Goal: Task Accomplishment & Management: Complete application form

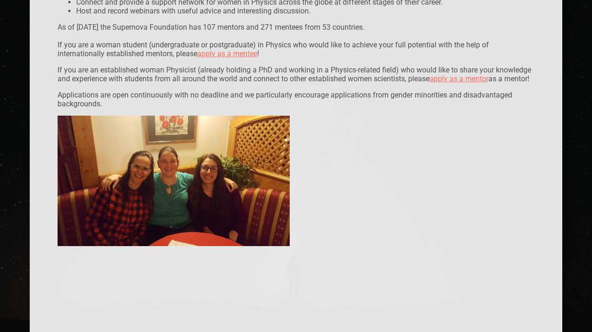
scroll to position [248, 0]
click at [252, 55] on link "apply as a mentee" at bounding box center [227, 53] width 60 height 9
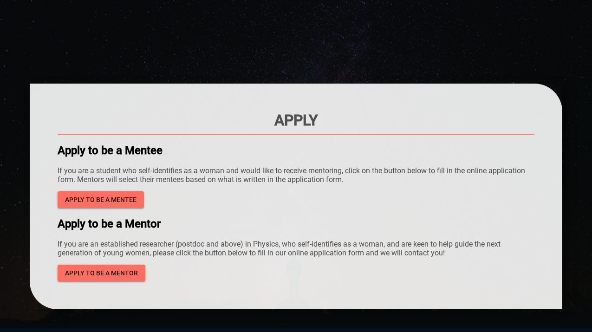
scroll to position [36, 0]
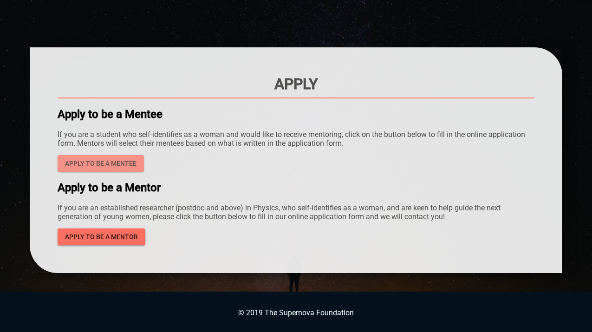
click at [136, 160] on button "Apply to be a mentee" at bounding box center [101, 163] width 86 height 17
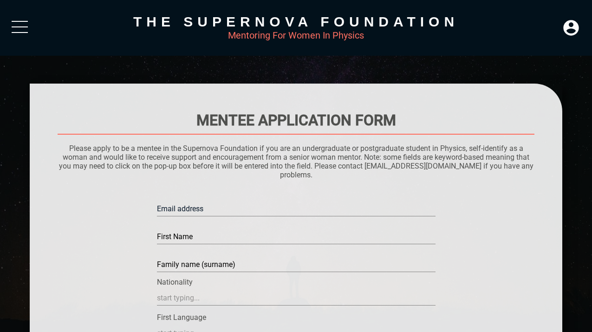
click at [185, 204] on input "text" at bounding box center [296, 208] width 278 height 15
type input "[PERSON_NAME][EMAIL_ADDRESS][DOMAIN_NAME]"
click at [176, 246] on div "Family name (surname)" at bounding box center [296, 258] width 278 height 33
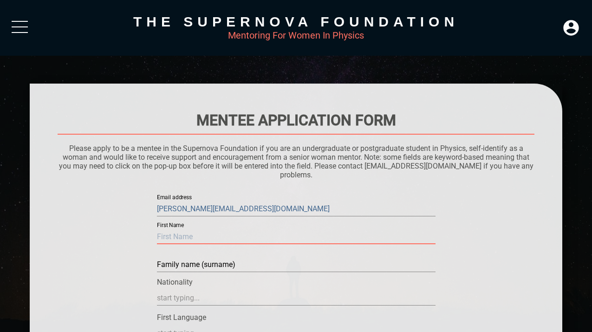
click at [172, 239] on input "text" at bounding box center [296, 236] width 278 height 15
type input "[PERSON_NAME]"
click at [160, 268] on input "text" at bounding box center [296, 264] width 278 height 15
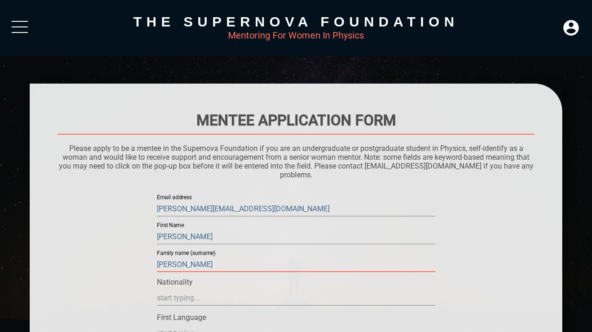
type input "[PERSON_NAME]"
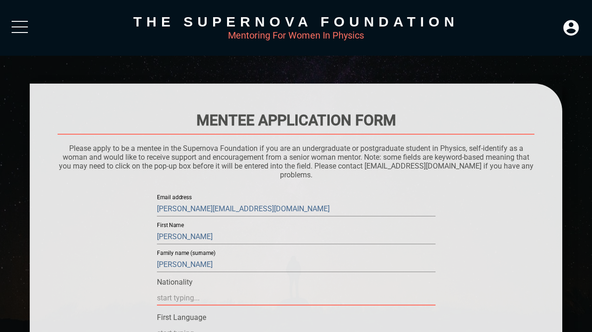
click at [175, 303] on input "text" at bounding box center [296, 298] width 278 height 15
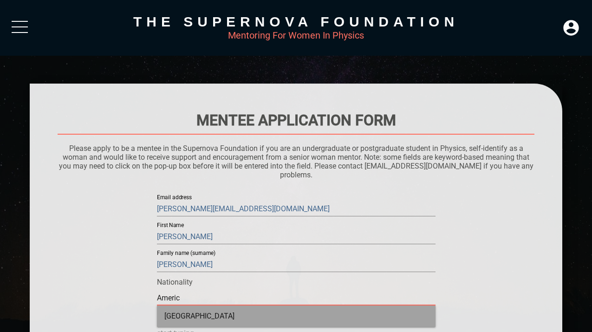
click at [191, 321] on div "[GEOGRAPHIC_DATA]" at bounding box center [296, 315] width 278 height 21
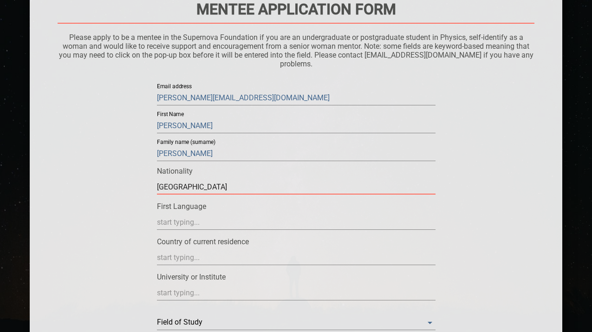
scroll to position [119, 0]
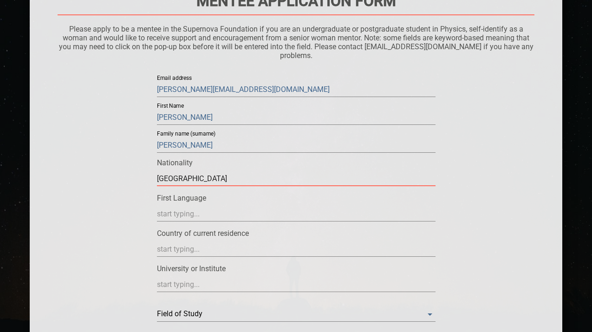
type input "[GEOGRAPHIC_DATA]"
click at [200, 213] on input "text" at bounding box center [296, 214] width 278 height 15
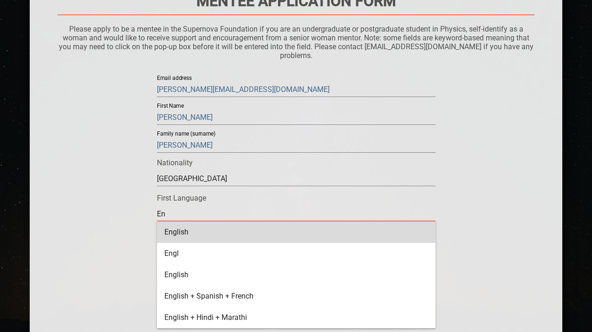
click at [197, 226] on div "English" at bounding box center [296, 231] width 278 height 21
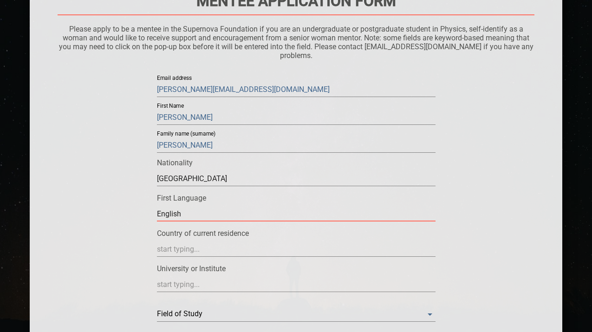
type input "English"
click at [207, 246] on input "text" at bounding box center [296, 249] width 278 height 15
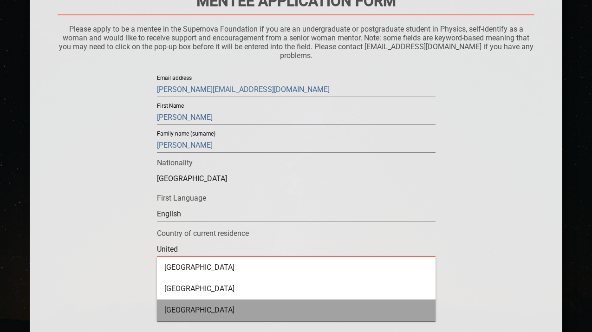
click at [215, 309] on div "[GEOGRAPHIC_DATA]" at bounding box center [296, 309] width 278 height 21
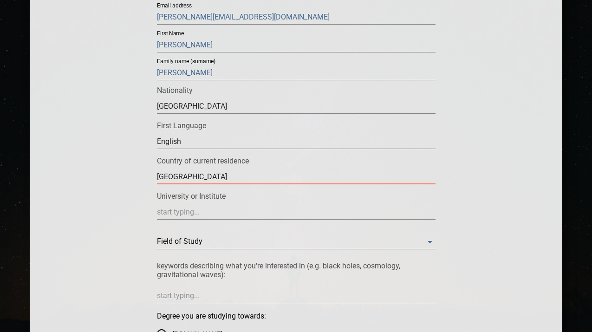
scroll to position [211, 0]
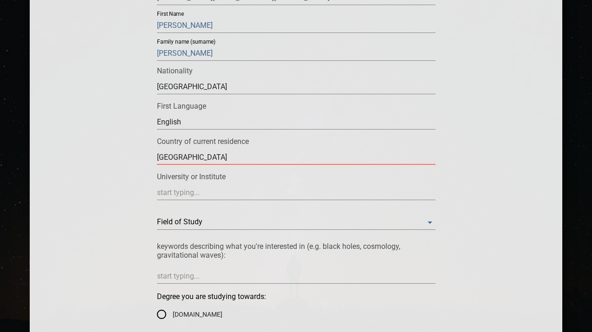
type input "[GEOGRAPHIC_DATA]"
click at [228, 188] on input "text" at bounding box center [296, 192] width 278 height 15
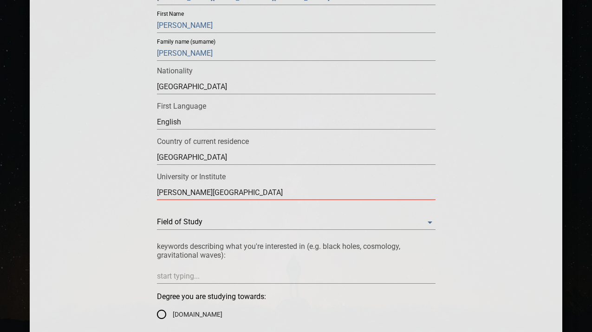
type input "[PERSON_NAME][GEOGRAPHIC_DATA]"
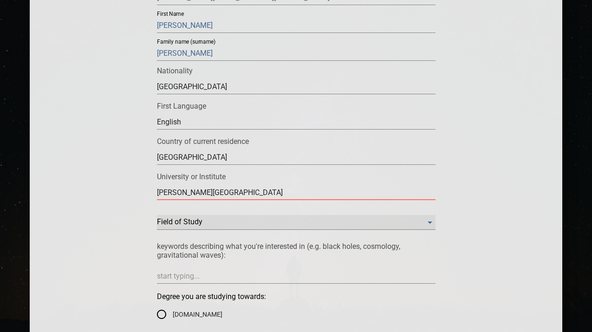
click at [213, 223] on Study "​" at bounding box center [296, 222] width 278 height 15
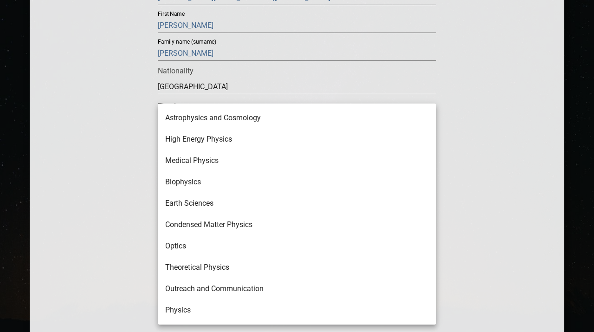
click at [224, 304] on li "Physics" at bounding box center [297, 309] width 278 height 21
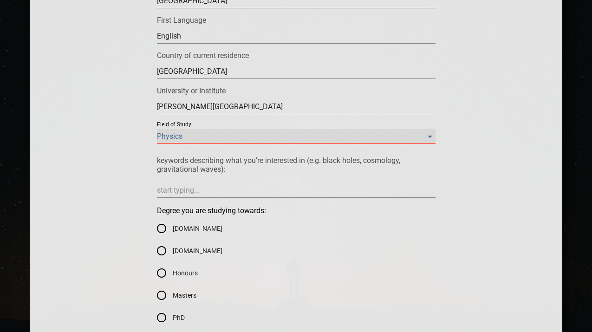
scroll to position [306, 0]
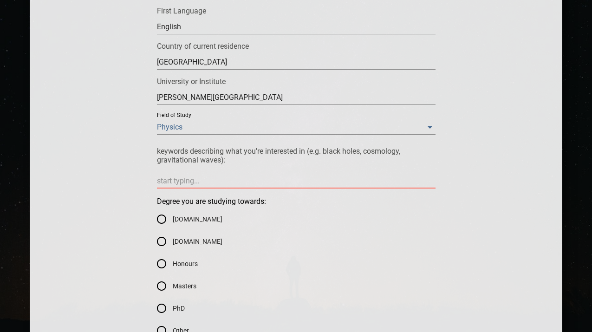
click at [239, 181] on textarea at bounding box center [296, 180] width 278 height 9
type textarea "a"
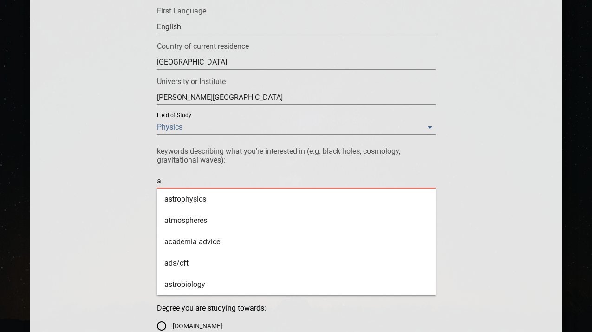
type textarea "as"
type textarea "a"
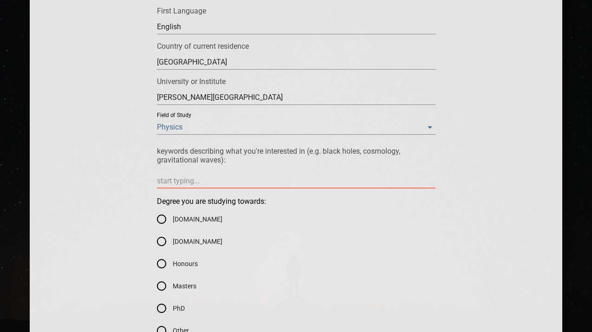
type textarea "a"
type textarea "as"
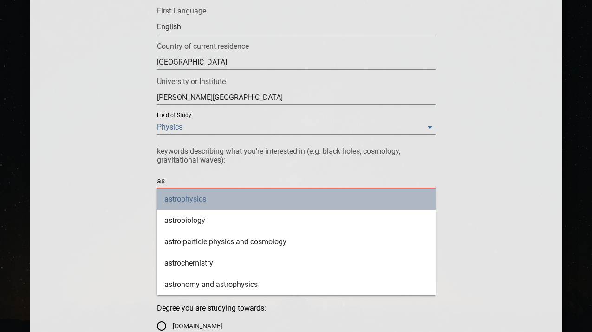
click at [170, 200] on div "astrophysics" at bounding box center [296, 198] width 278 height 21
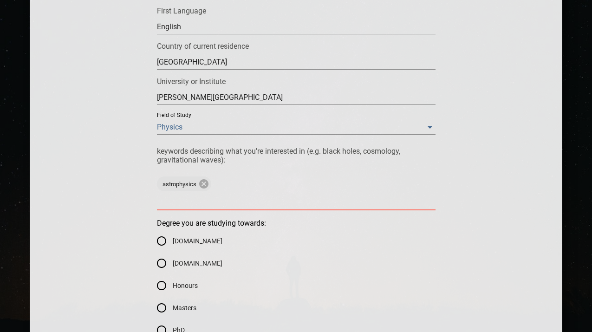
type textarea "c"
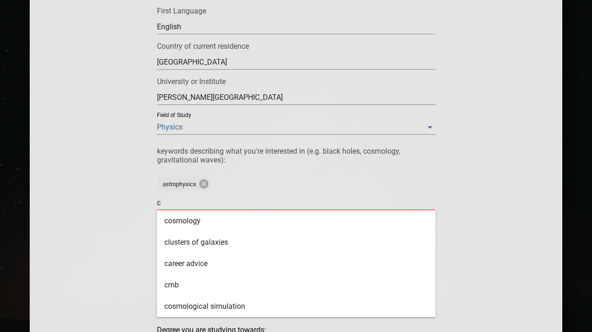
type textarea "co"
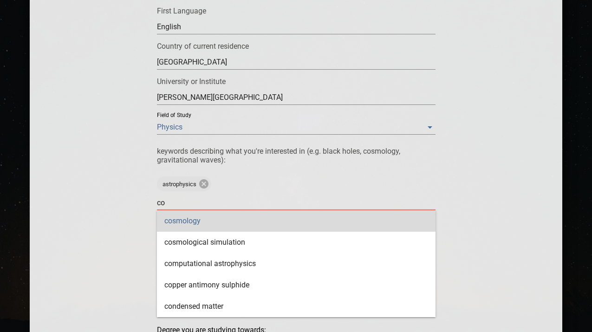
click at [173, 220] on div "cosmology" at bounding box center [296, 220] width 278 height 21
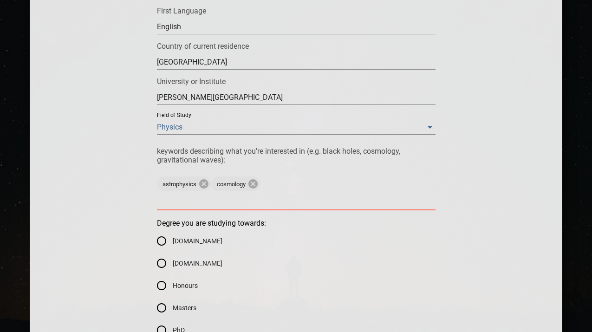
type textarea "o"
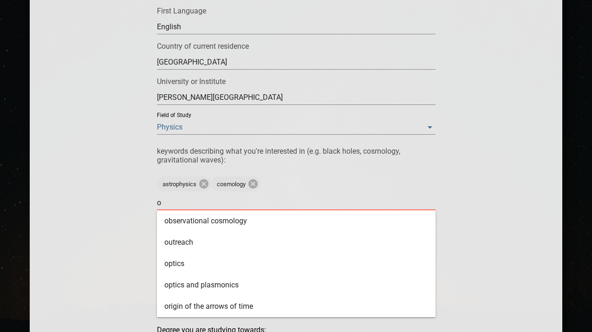
type textarea "ob"
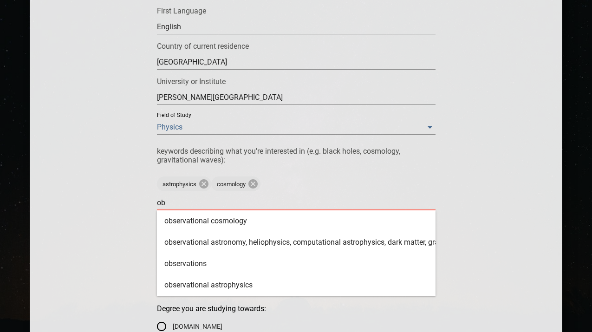
type textarea "obe"
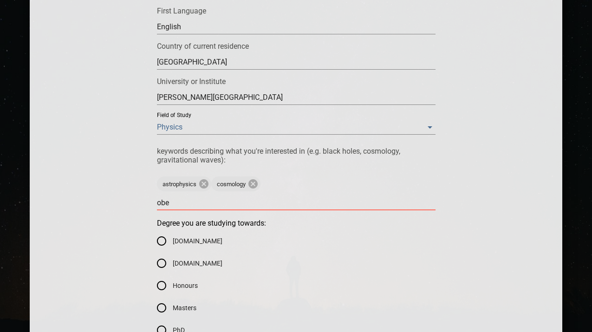
type textarea "ob"
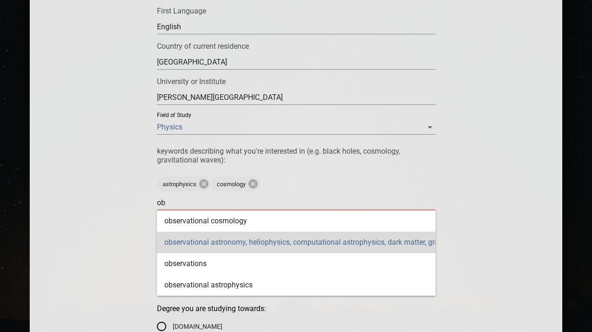
click at [180, 239] on div "observational astronomy, heliophysics, computational astrophysics, dark matter,…" at bounding box center [296, 242] width 278 height 21
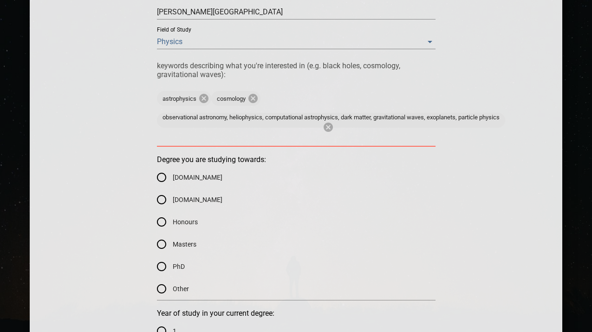
scroll to position [393, 0]
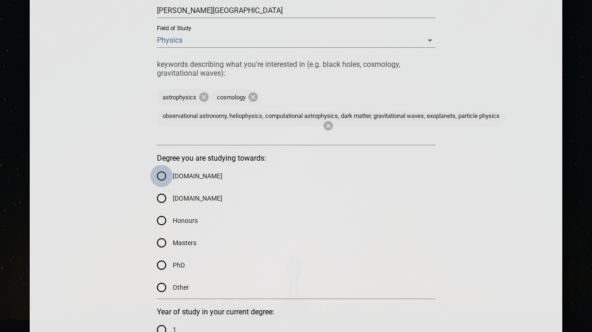
click at [162, 174] on input "[DOMAIN_NAME]" at bounding box center [161, 176] width 22 height 22
radio input "true"
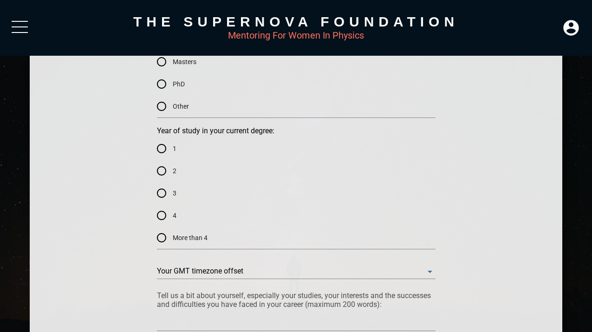
scroll to position [574, 0]
click at [163, 147] on input "1" at bounding box center [161, 149] width 22 height 22
radio input "true"
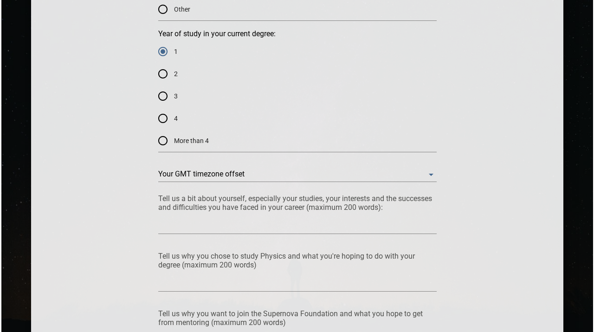
scroll to position [674, 0]
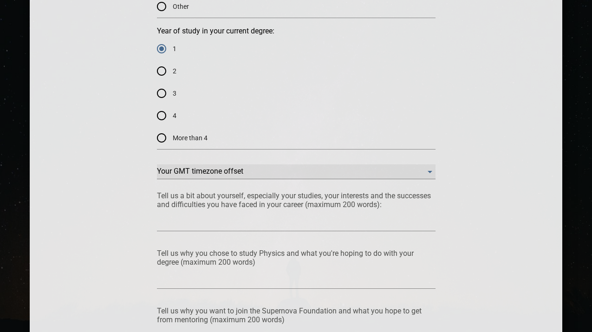
click at [207, 177] on offset "​" at bounding box center [296, 171] width 278 height 15
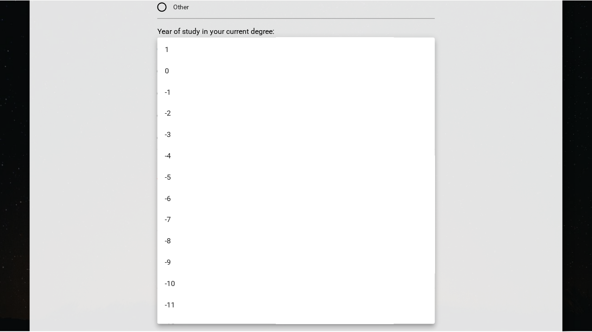
scroll to position [254, 0]
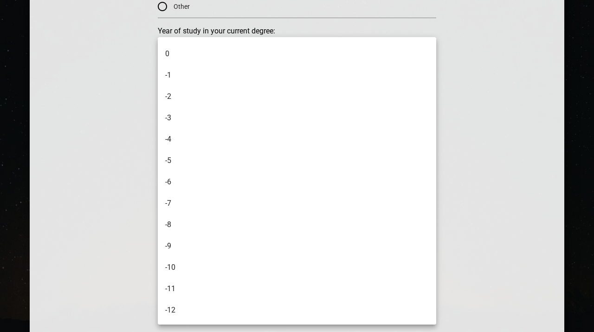
click at [191, 162] on li "-5" at bounding box center [298, 160] width 281 height 21
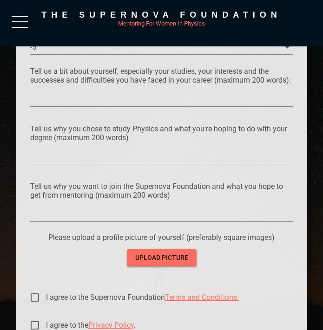
scroll to position [778, 0]
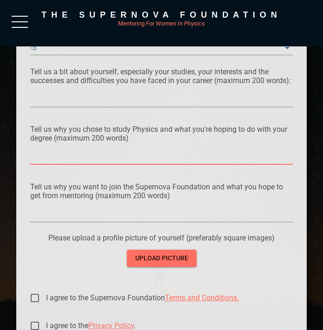
click at [57, 156] on textarea at bounding box center [161, 157] width 263 height 9
paste textarea "I enjoy viewing the natural world for what it is, whether through capturing pic…"
type textarea "I enjoy viewing the natural world for what it is, whether through capturing pic…"
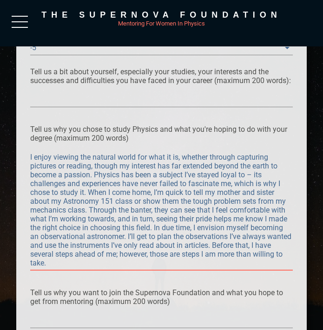
type textarea "I enjoy viewing the natural world for what it is, whether through capturing pic…"
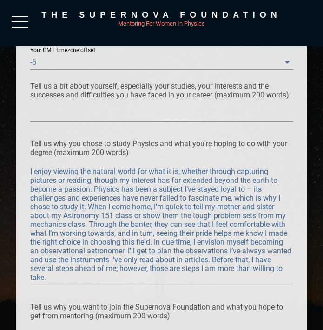
scroll to position [753, 0]
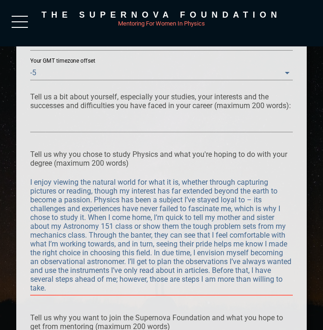
drag, startPoint x: 81, startPoint y: 290, endPoint x: 24, endPoint y: 183, distance: 121.0
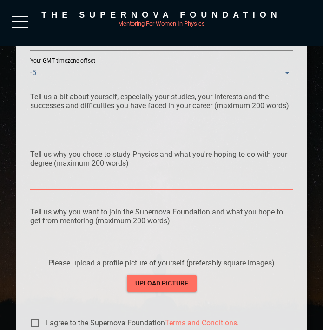
paste textarea
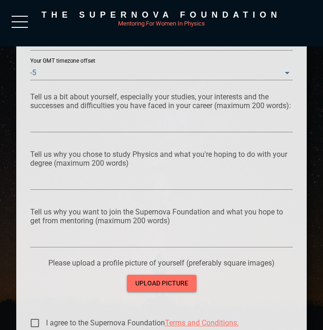
click at [44, 176] on div at bounding box center [161, 182] width 263 height 15
click at [45, 183] on textarea at bounding box center [161, 182] width 263 height 9
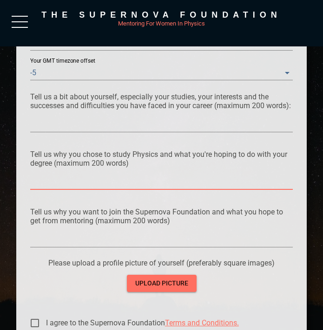
paste textarea
click at [56, 124] on textarea at bounding box center [161, 124] width 263 height 9
click at [40, 186] on textarea at bounding box center [161, 182] width 263 height 9
paste textarea
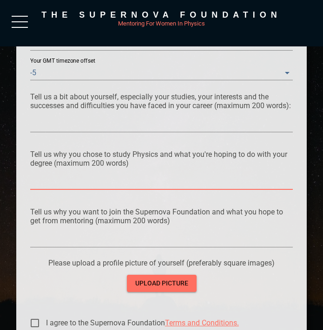
type textarea "h"
type textarea "hh"
type textarea "h"
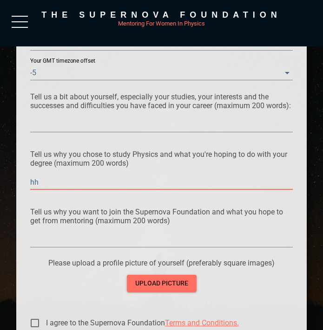
type textarea "h"
paste textarea "I enjoy viewing the natural world for what it is, whether through capturing pic…"
type textarea "I enjoy viewing the natural world for what it is, whether through capturing pic…"
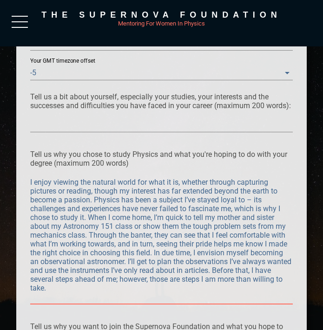
type textarea "I enjoy viewing the natural world for what it is, whether through capturing pic…"
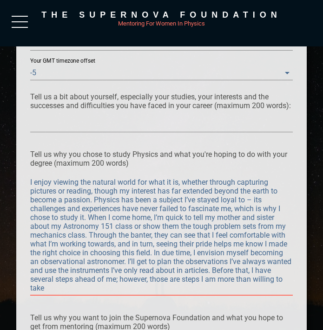
type textarea "I enjoy viewing the natural world for what it is, whether through capturing pic…"
drag, startPoint x: 80, startPoint y: 289, endPoint x: 19, endPoint y: 172, distance: 131.8
paste textarea "’lo ipsu dolo sitametcon adip elitse do eiusmodte incid utlabore etdo ma aliqua…"
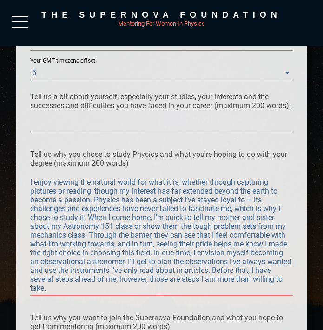
type textarea "L’ip dolo sita consectetu adip elitse do eiusmodte incid utlabore etdo ma aliqu…"
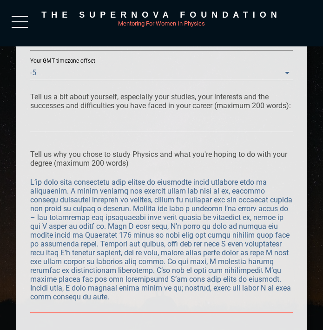
type textarea "L’ip dolo sita consectetu adip elitse do eiusmodte incid utlabore etdo ma aliqu…"
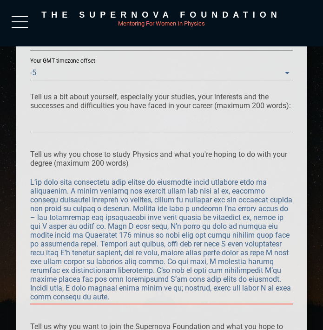
click at [50, 225] on textarea at bounding box center [161, 239] width 263 height 123
drag, startPoint x: 30, startPoint y: 182, endPoint x: 83, endPoint y: 299, distance: 128.2
click at [83, 299] on textarea at bounding box center [161, 239] width 263 height 123
paste textarea
type textarea "L’ip dolo sita consectetu adip elitse do eiusmodte incid utlabore etdo ma aliqu…"
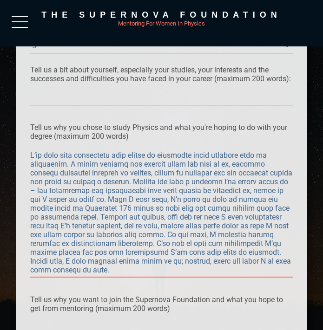
scroll to position [780, 0]
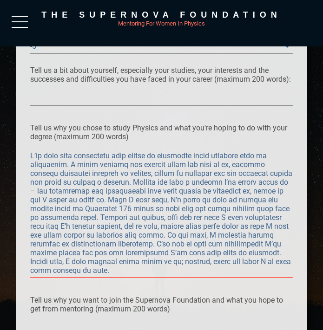
click at [118, 270] on textarea at bounding box center [161, 212] width 263 height 123
drag, startPoint x: 118, startPoint y: 270, endPoint x: 6, endPoint y: 147, distance: 166.2
paste textarea "I was more drawn to the observable universe from an early age than anything els…"
type textarea "L ips dolo sitam co adi elitseddoe temporin utla et dolor mag aliq enimadmi ven…"
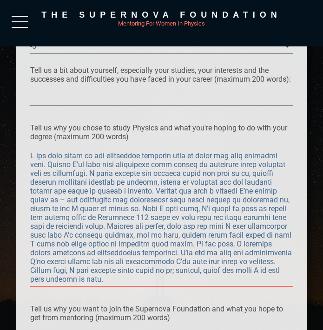
click at [110, 223] on textarea at bounding box center [161, 217] width 263 height 132
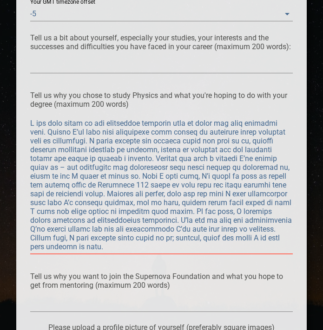
scroll to position [813, 0]
click at [149, 130] on textarea at bounding box center [161, 184] width 263 height 132
drag, startPoint x: 95, startPoint y: 142, endPoint x: 131, endPoint y: 254, distance: 117.1
click at [131, 254] on div at bounding box center [161, 182] width 263 height 149
click at [138, 242] on textarea at bounding box center [161, 184] width 263 height 132
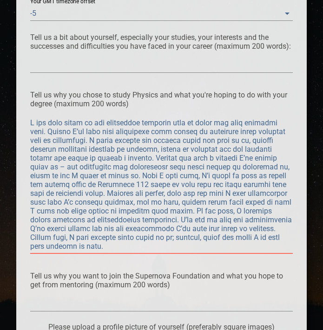
click at [135, 241] on textarea at bounding box center [161, 184] width 263 height 132
type textarea "L ips dolo sitam co adi elitseddoe temporin utla et dolor mag aliq enimadmi ven…"
click at [135, 250] on div at bounding box center [161, 185] width 263 height 138
type textarea "L ips dolo sitam co adi elitseddoe temporin utla et dolor mag aliq enimadmi ven…"
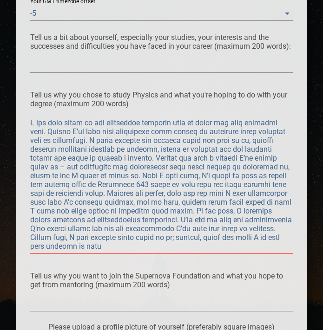
type textarea "L ips dolo sitam co adi elitseddoe temporin utla et dolor mag aliq enimadmi ven…"
click at [144, 177] on textarea at bounding box center [161, 184] width 263 height 132
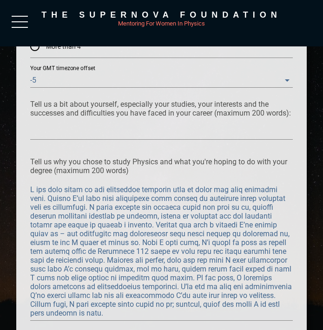
scroll to position [745, 0]
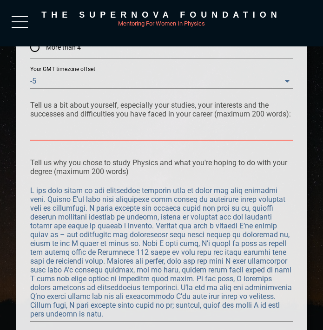
click at [59, 136] on textarea at bounding box center [161, 133] width 263 height 9
paste textarea "Originally, I grew up in [US_STATE] and involved myself in the state's STEM eco…"
type textarea "Originally, I grew up in [US_STATE] and involved myself in the state's STEM eco…"
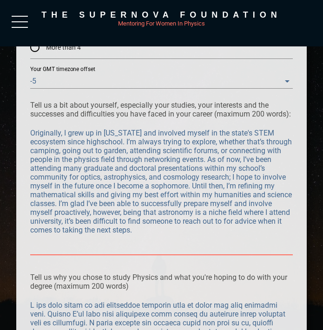
type textarea "Originally, I grew up in [US_STATE] and involved myself in the state's STEM eco…"
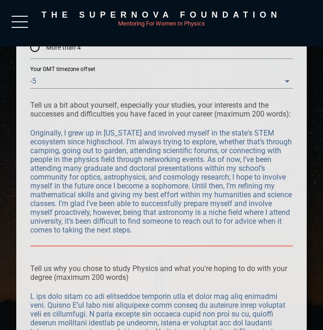
type textarea "Originally, I grew up in [US_STATE] and involved myself in the state's STEM eco…"
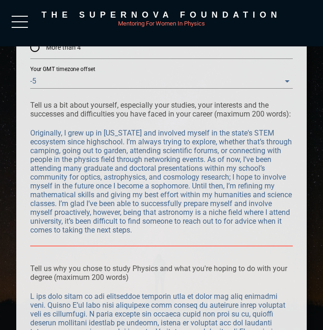
type textarea "Originally, I grew up in [US_STATE] and involved myself in the state's STEM eco…"
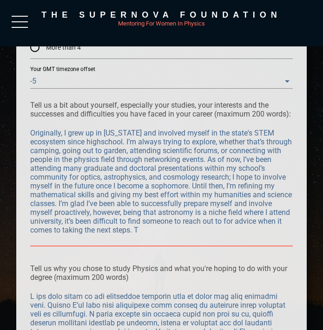
type textarea "Originally, I grew up in [US_STATE] and involved myself in the state's STEM eco…"
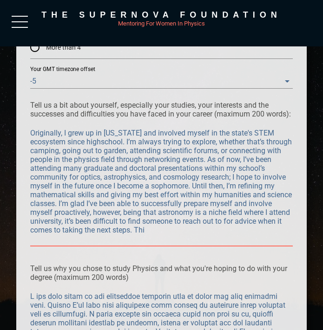
type textarea "Originally, I grew up in [US_STATE] and involved myself in the state's STEM eco…"
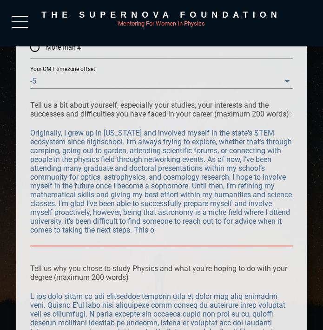
type textarea "Originally, I grew up in [US_STATE] and involved myself in the state's STEM eco…"
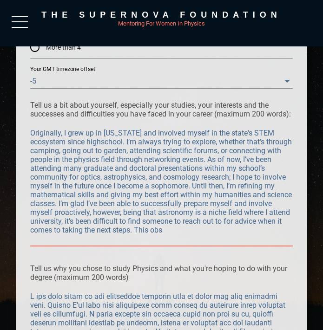
type textarea "Originally, I grew up in [US_STATE] and involved myself in the state's STEM eco…"
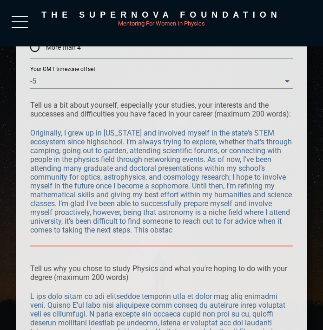
type textarea "Originally, I grew up in [US_STATE] and involved myself in the state's STEM eco…"
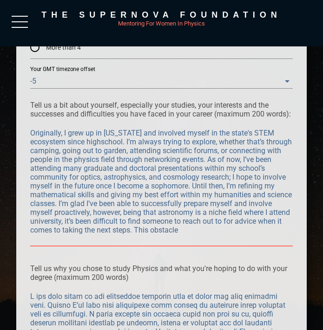
type textarea "Originally, I grew up in [US_STATE] and involved myself in the state's STEM eco…"
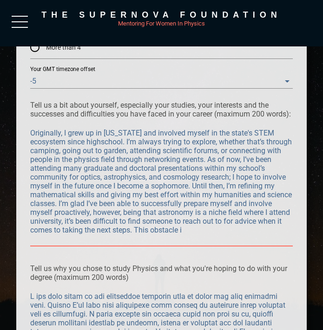
type textarea "Originally, I grew up in [US_STATE] and involved myself in the state's STEM eco…"
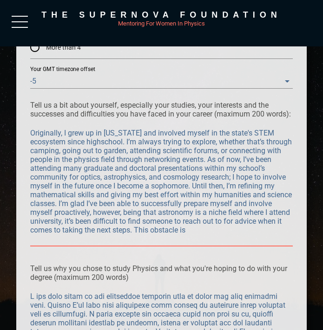
type textarea "Originally, I grew up in [US_STATE] and involved myself in the state's STEM eco…"
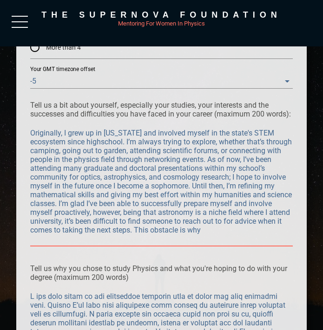
type textarea "Originally, I grew up in [US_STATE] and involved myself in the state's STEM eco…"
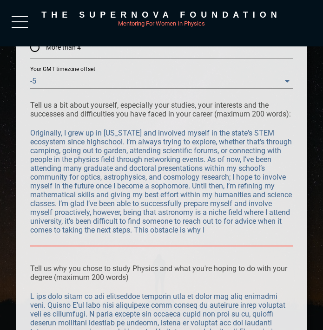
type textarea "Originally, I grew up in [US_STATE] and involved myself in the state's STEM eco…"
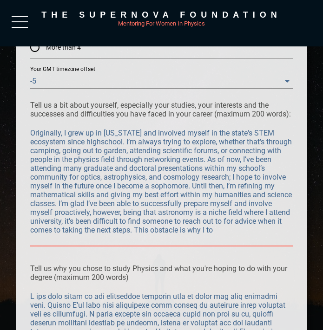
type textarea "Originally, I grew up in [US_STATE] and involved myself in the state's STEM eco…"
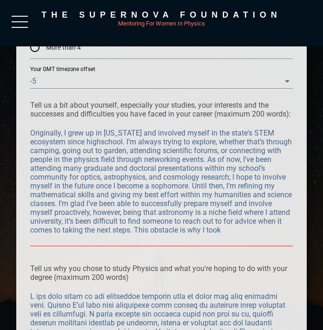
type textarea "Originally, I grew up in [US_STATE] and involved myself in the state's STEM eco…"
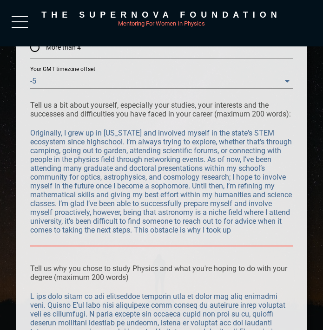
type textarea "Originally, I grew up in [US_STATE] and involved myself in the state's STEM eco…"
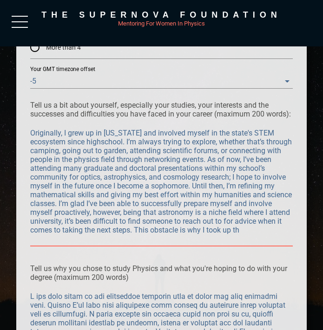
type textarea "Originally, I grew up in [US_STATE] and involved myself in the state's STEM eco…"
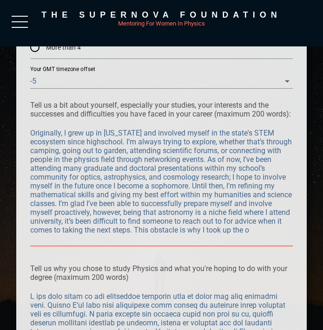
type textarea "Originally, I grew up in [US_STATE] and involved myself in the state's STEM eco…"
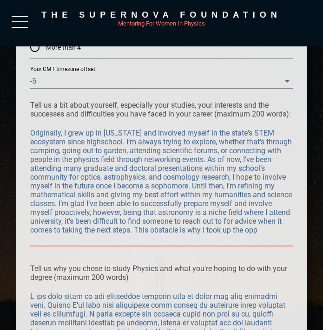
type textarea "Originally, I grew up in [US_STATE] and involved myself in the state's STEM eco…"
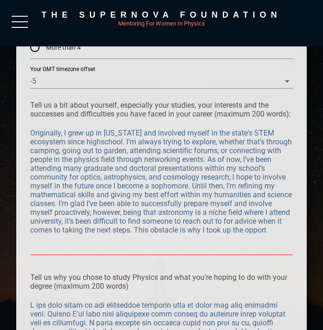
type textarea "Originally, I grew up in [US_STATE] and involved myself in the state's STEM eco…"
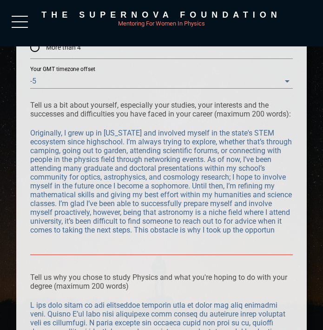
type textarea "Originally, I grew up in [US_STATE] and involved myself in the state's STEM eco…"
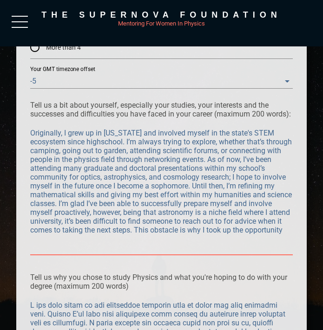
type textarea "Originally, I grew up in [US_STATE] and involved myself in the state's STEM eco…"
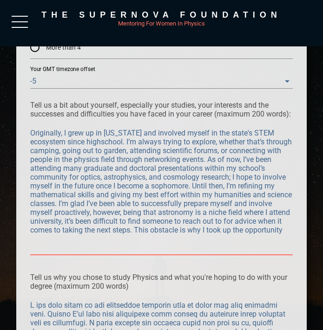
type textarea "Originally, I grew up in [US_STATE] and involved myself in the state's STEM eco…"
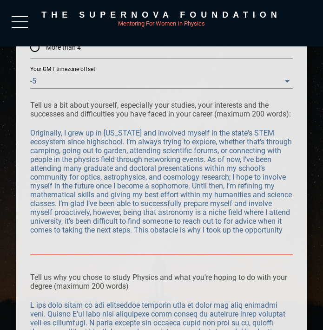
type textarea "Originally, I grew up in [US_STATE] and involved myself in the state's STEM eco…"
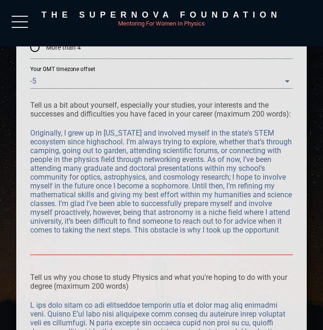
type textarea "Originally, I grew up in [US_STATE] and involved myself in the state's STEM eco…"
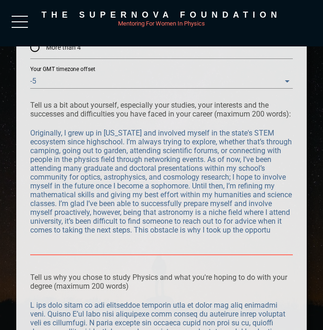
type textarea "Originally, I grew up in [US_STATE] and involved myself in the state's STEM eco…"
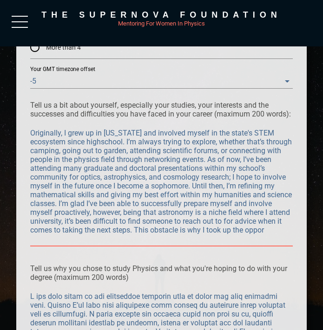
type textarea "Originally, I grew up in [US_STATE] and involved myself in the state's STEM eco…"
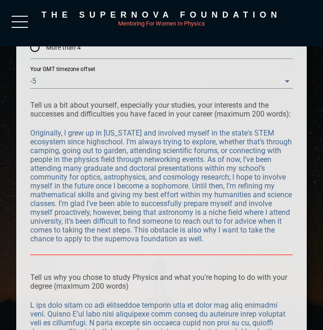
click at [132, 244] on textarea "Originally, I grew up in [US_STATE] and involved myself in the state's STEM eco…" at bounding box center [161, 190] width 263 height 123
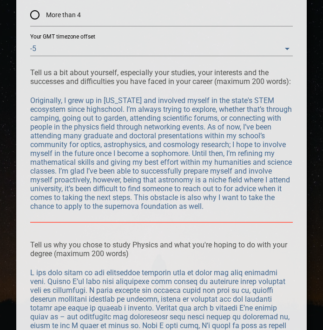
scroll to position [778, 0]
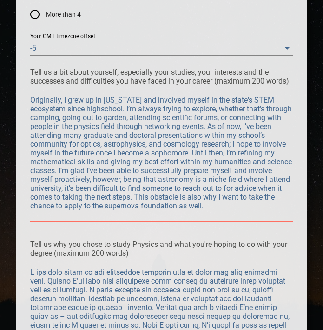
click at [220, 216] on textarea "Originally, I grew up in [US_STATE] and involved myself in the state's STEM eco…" at bounding box center [161, 157] width 263 height 123
click at [158, 209] on textarea "Originally, I grew up in [US_STATE] and involved myself in the state's STEM eco…" at bounding box center [161, 157] width 263 height 123
click at [162, 207] on textarea "Originally, I grew up in [US_STATE] and involved myself in the state's STEM eco…" at bounding box center [161, 157] width 263 height 123
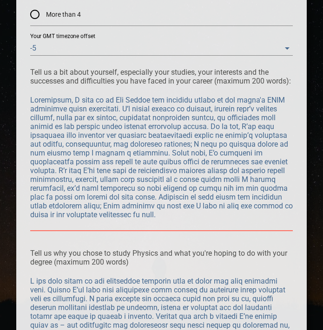
drag, startPoint x: 182, startPoint y: 216, endPoint x: 98, endPoint y: 216, distance: 84.0
click at [98, 216] on textarea at bounding box center [161, 162] width 263 height 132
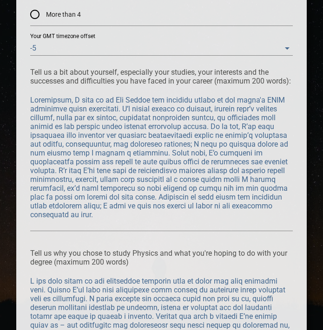
click at [105, 227] on div at bounding box center [161, 162] width 263 height 138
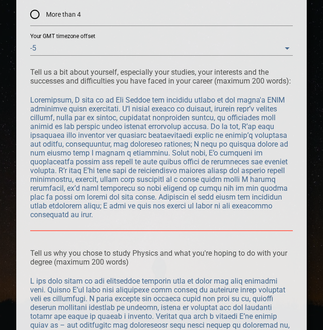
drag, startPoint x: 65, startPoint y: 226, endPoint x: 108, endPoint y: 226, distance: 42.7
click at [108, 226] on textarea at bounding box center [161, 162] width 263 height 132
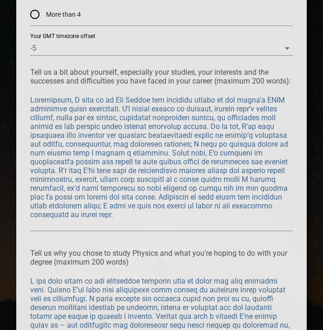
click at [190, 251] on p "Tell us why you chose to study Physics and what you're hoping to do with your d…" at bounding box center [161, 258] width 263 height 18
click at [102, 118] on textarea at bounding box center [161, 162] width 263 height 132
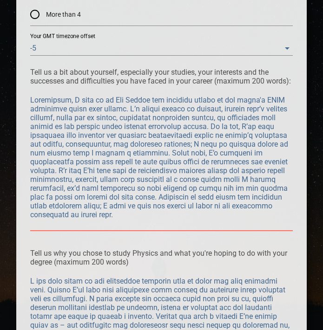
click at [145, 199] on textarea at bounding box center [161, 162] width 263 height 132
drag, startPoint x: 122, startPoint y: 223, endPoint x: 22, endPoint y: 98, distance: 160.2
click at [113, 201] on textarea at bounding box center [161, 162] width 263 height 132
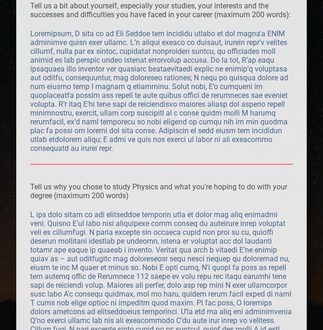
scroll to position [850, 0]
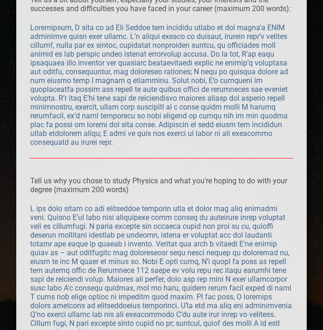
click at [108, 187] on p "Tell us why you chose to study Physics and what you're hoping to do with your d…" at bounding box center [161, 185] width 263 height 18
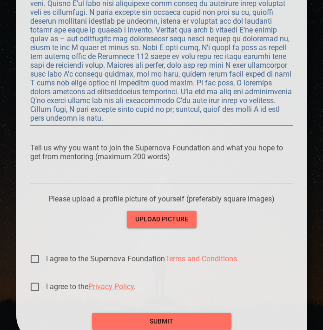
scroll to position [1109, 0]
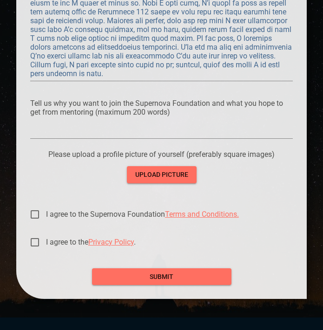
click at [101, 137] on div at bounding box center [161, 131] width 263 height 15
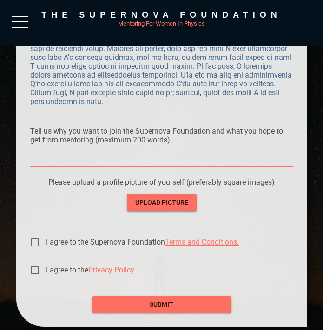
scroll to position [1079, 0]
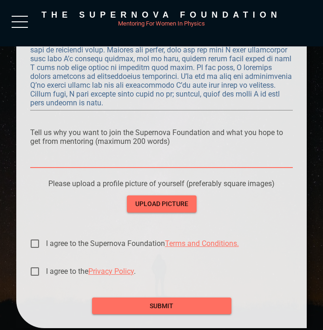
click at [94, 158] on textarea at bounding box center [161, 160] width 263 height 9
paste textarea "The Supernova Foundation is providing exactly what I’ve been looking for. I’ve …"
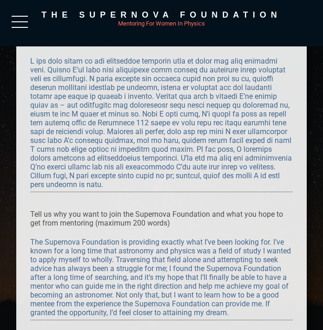
scroll to position [758, 0]
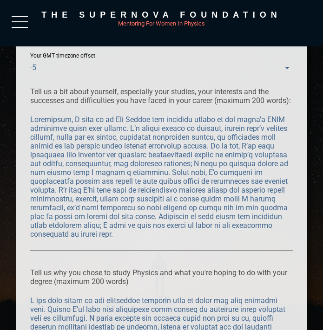
click at [139, 114] on div at bounding box center [161, 181] width 263 height 138
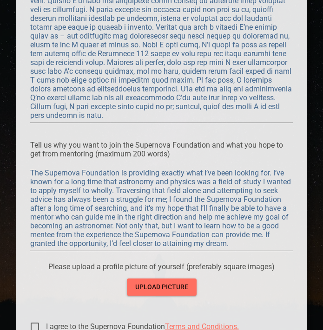
scroll to position [1207, 0]
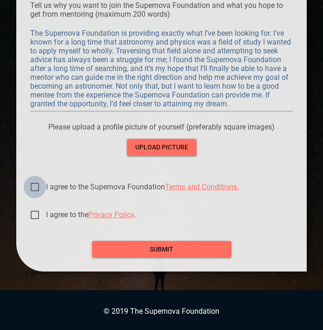
click at [35, 187] on input "I agree to the Supernova Foundation Terms and Conditions." at bounding box center [35, 187] width 22 height 22
click at [35, 213] on input "I agree to the Privacy Policy ." at bounding box center [35, 215] width 22 height 22
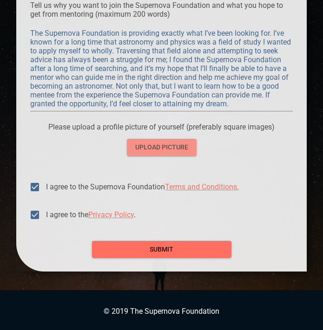
click at [149, 144] on span "upload picture" at bounding box center [161, 148] width 55 height 12
click at [164, 149] on span "upload picture" at bounding box center [161, 148] width 55 height 12
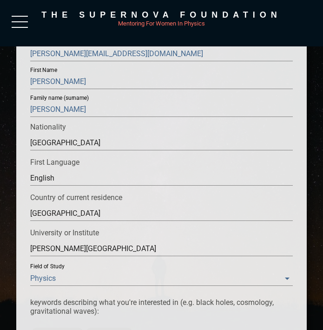
scroll to position [128, 0]
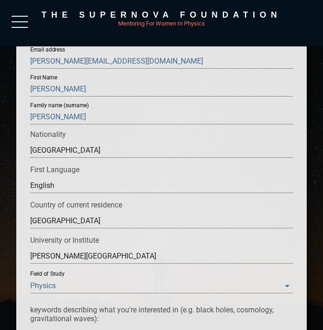
click at [88, 82] on input "[PERSON_NAME]" at bounding box center [161, 89] width 263 height 15
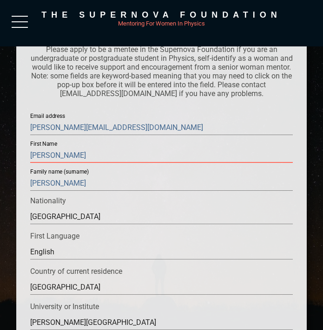
scroll to position [59, 0]
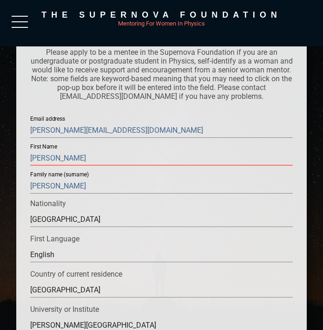
click at [81, 183] on input "[PERSON_NAME]" at bounding box center [161, 186] width 263 height 15
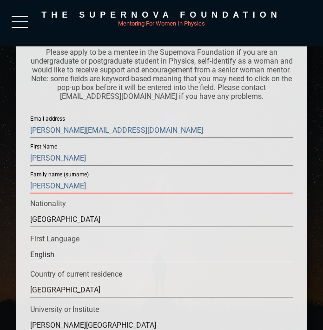
click at [110, 168] on div "Family name (surname) [PERSON_NAME]" at bounding box center [161, 180] width 263 height 33
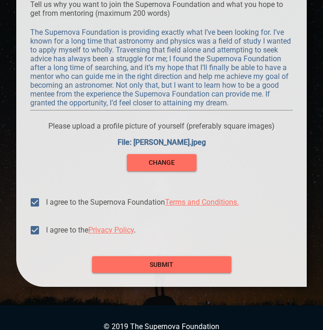
scroll to position [1223, 0]
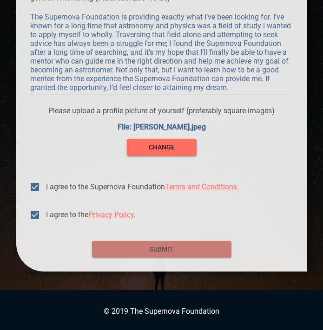
click at [121, 252] on span "submit" at bounding box center [161, 250] width 124 height 12
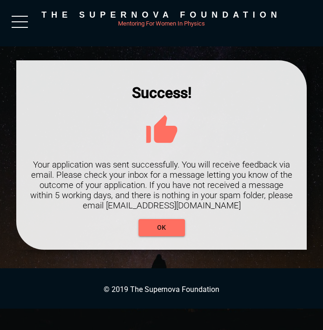
scroll to position [0, 0]
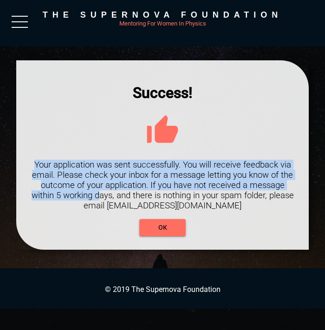
drag, startPoint x: 35, startPoint y: 161, endPoint x: 99, endPoint y: 190, distance: 71.0
click at [99, 190] on h3 "Your application was sent successfully. You will receive feedback via email. Pl…" at bounding box center [162, 185] width 265 height 51
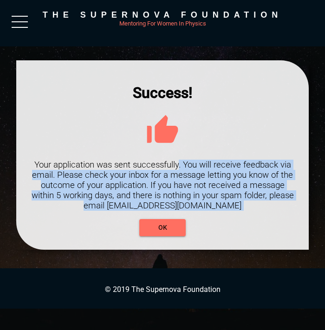
drag, startPoint x: 179, startPoint y: 167, endPoint x: 233, endPoint y: 226, distance: 80.2
click at [233, 226] on div "Success! Your application was sent successfully. You will receive feedback via …" at bounding box center [162, 160] width 265 height 152
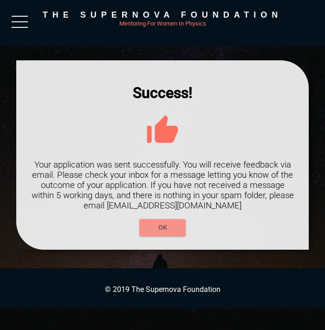
click at [172, 231] on span "OK" at bounding box center [163, 228] width 32 height 12
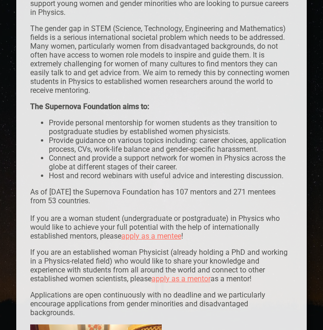
scroll to position [468, 0]
